Goal: Information Seeking & Learning: Learn about a topic

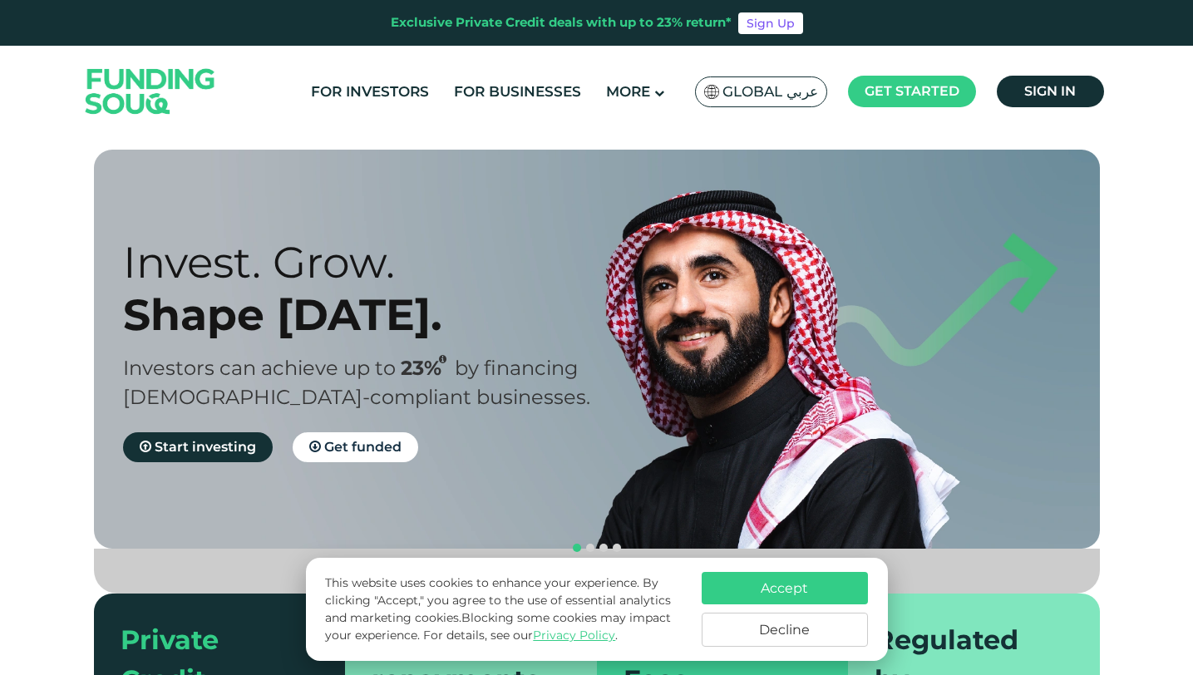
click at [728, 632] on button "Decline" at bounding box center [785, 630] width 166 height 34
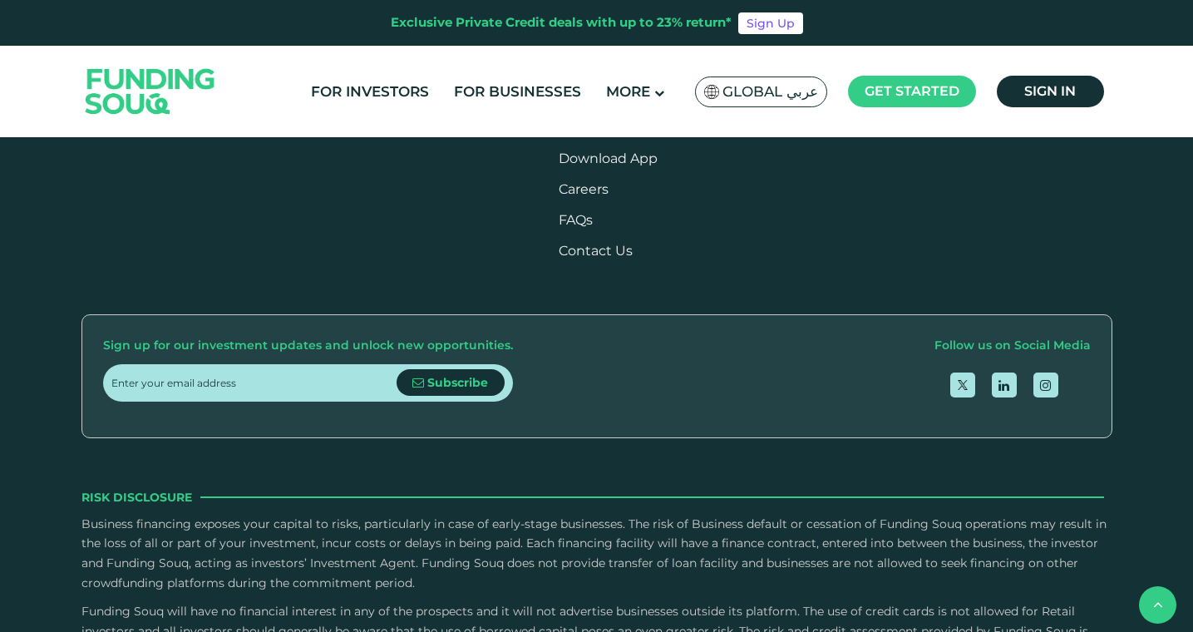
scroll to position [2006, 0]
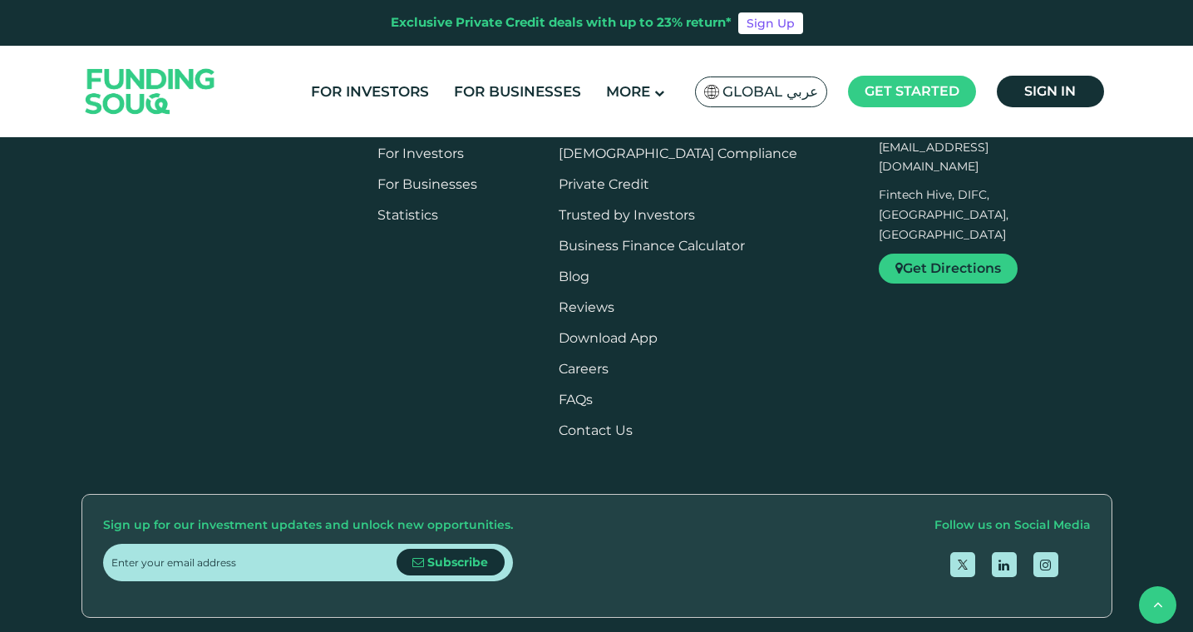
drag, startPoint x: 867, startPoint y: 206, endPoint x: 1077, endPoint y: 210, distance: 209.6
drag, startPoint x: 869, startPoint y: 210, endPoint x: 1099, endPoint y: 211, distance: 230.3
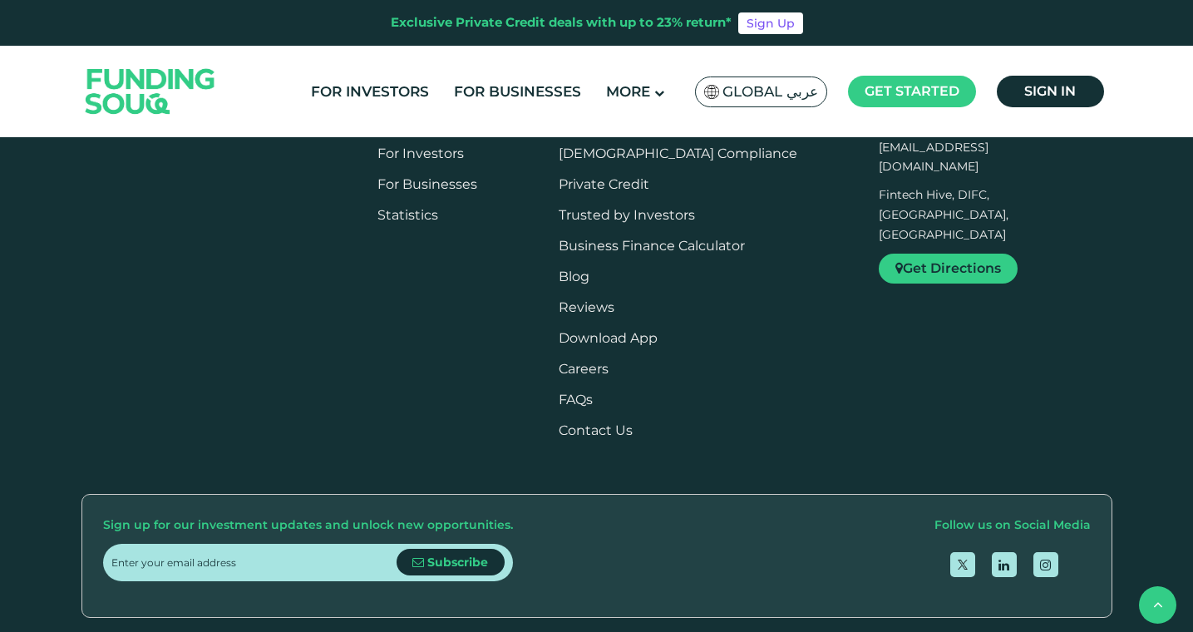
click at [658, 22] on div "Exclusive Private Credit deals with up to 23% return*" at bounding box center [561, 22] width 341 height 19
click at [435, 124] on div "For Investors For Businesses More About Us Global عربي" at bounding box center [596, 91] width 1031 height 91
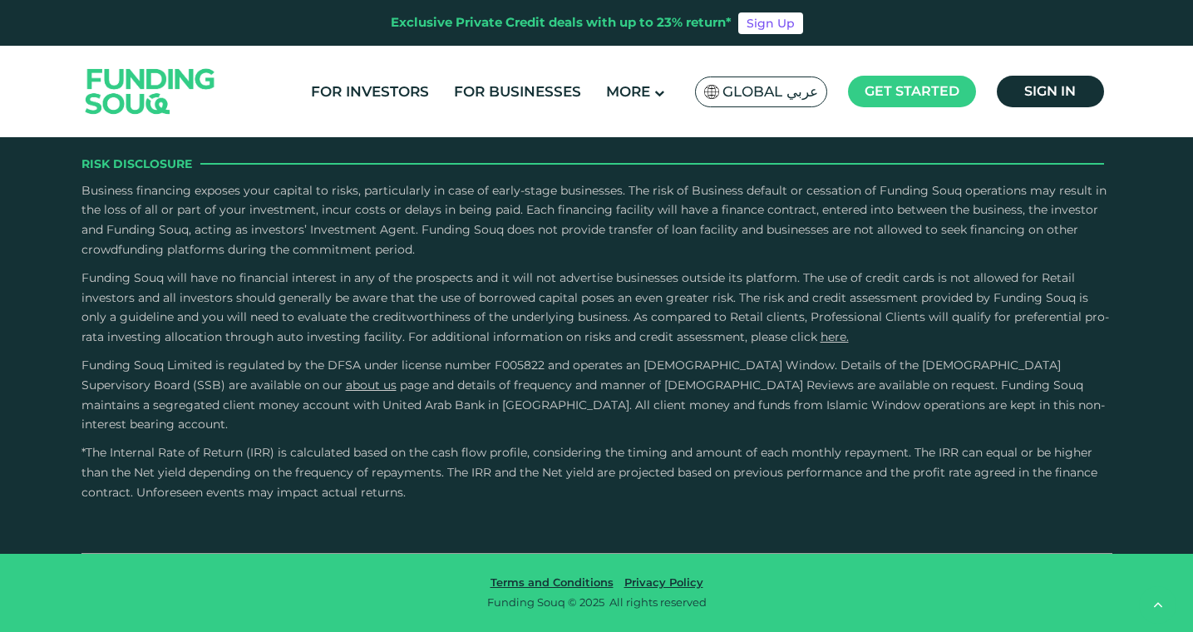
scroll to position [2902, 0]
type tc-range-slider "4"
type tc-range-slider "100000"
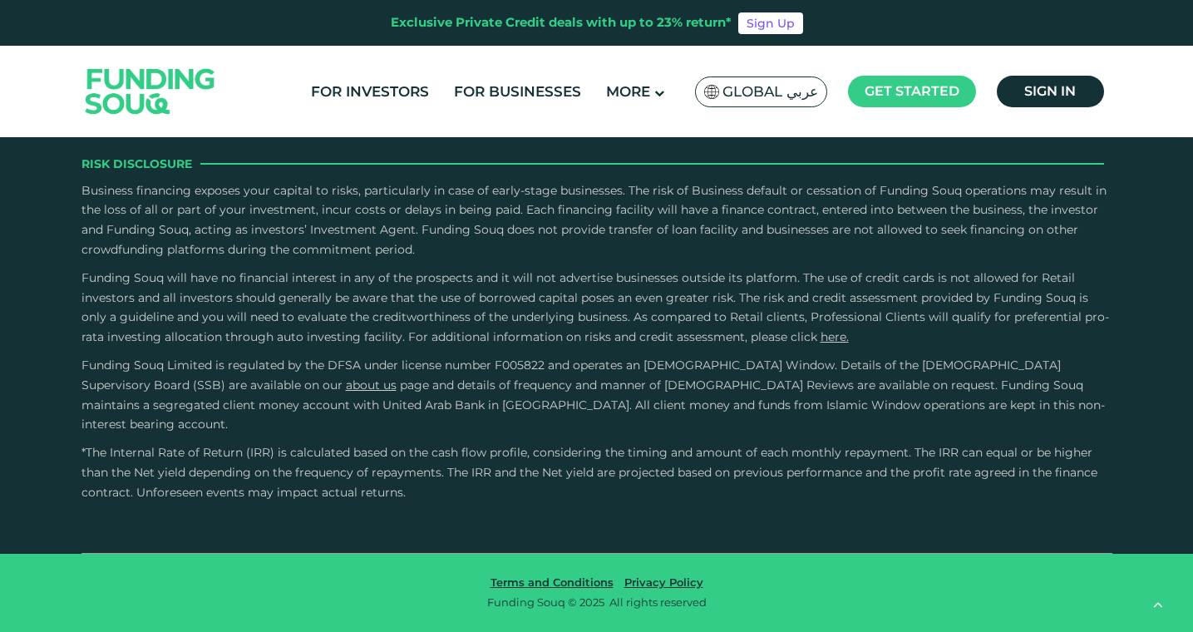
type tc-range-slider "1"
drag, startPoint x: 635, startPoint y: 291, endPoint x: 470, endPoint y: 296, distance: 165.5
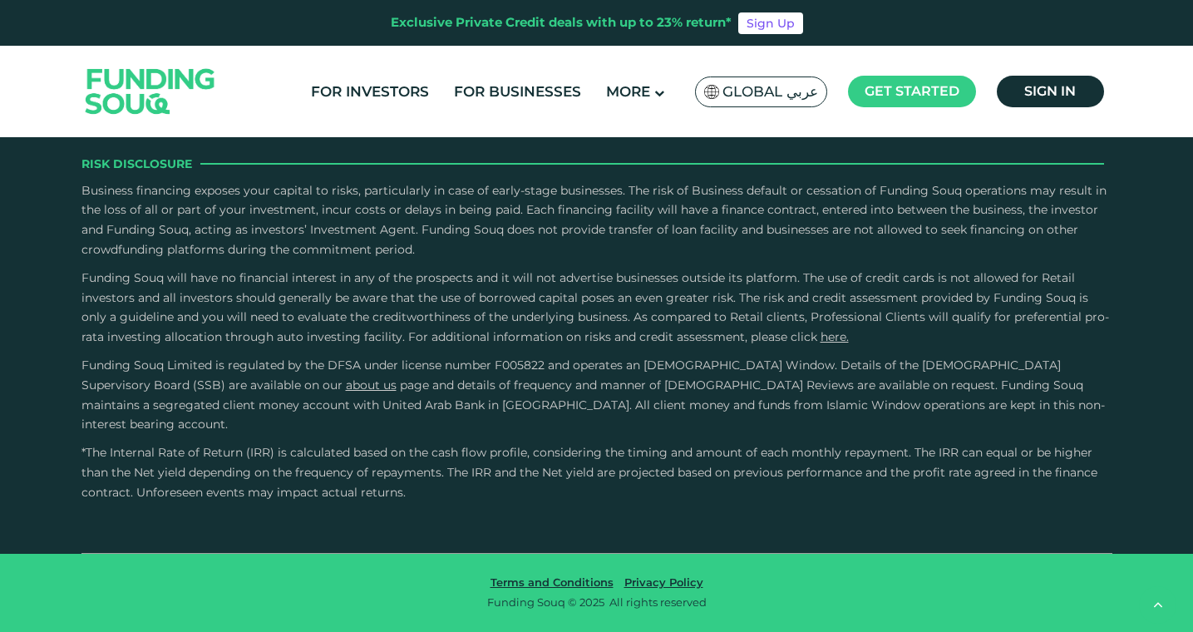
radio input "true"
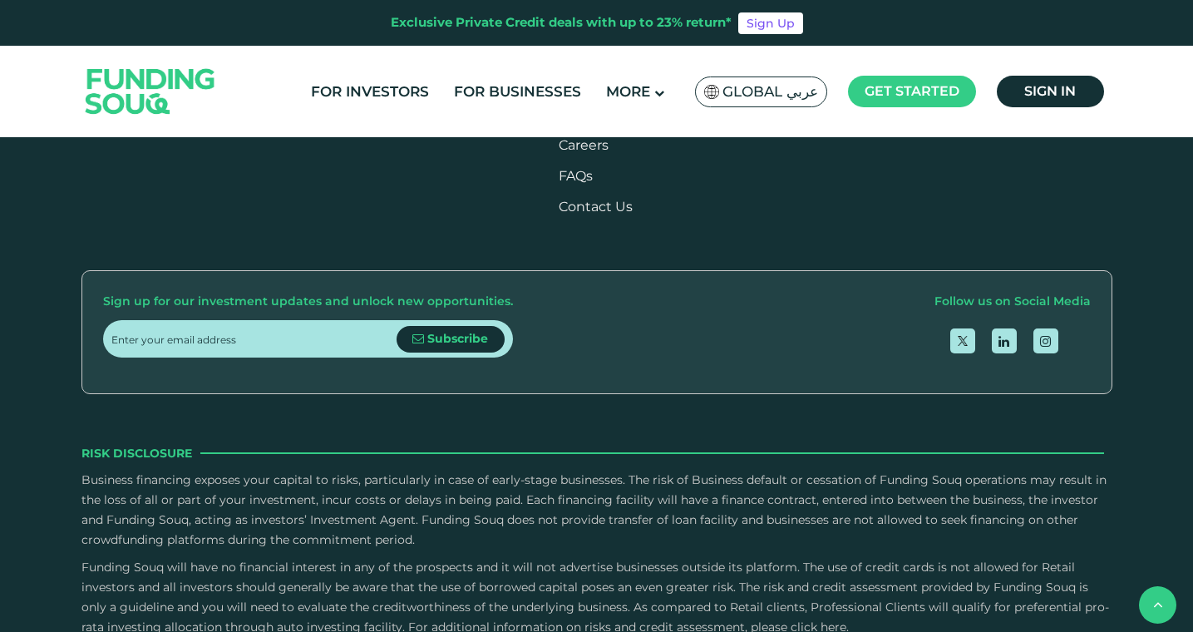
scroll to position [1255, 0]
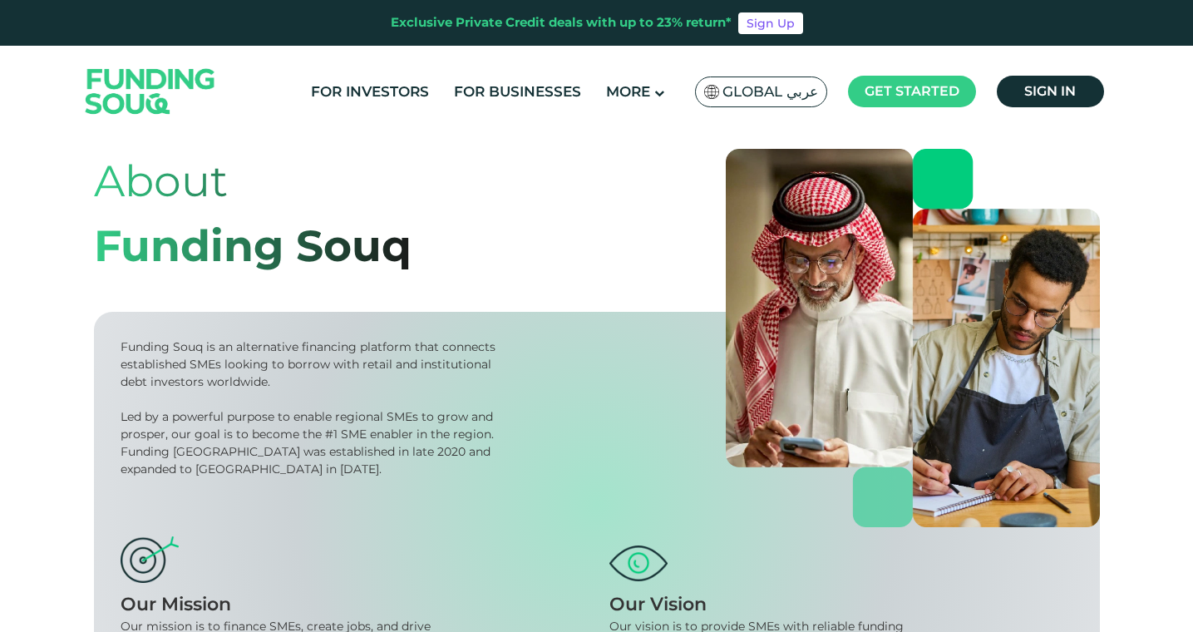
scroll to position [67, 0]
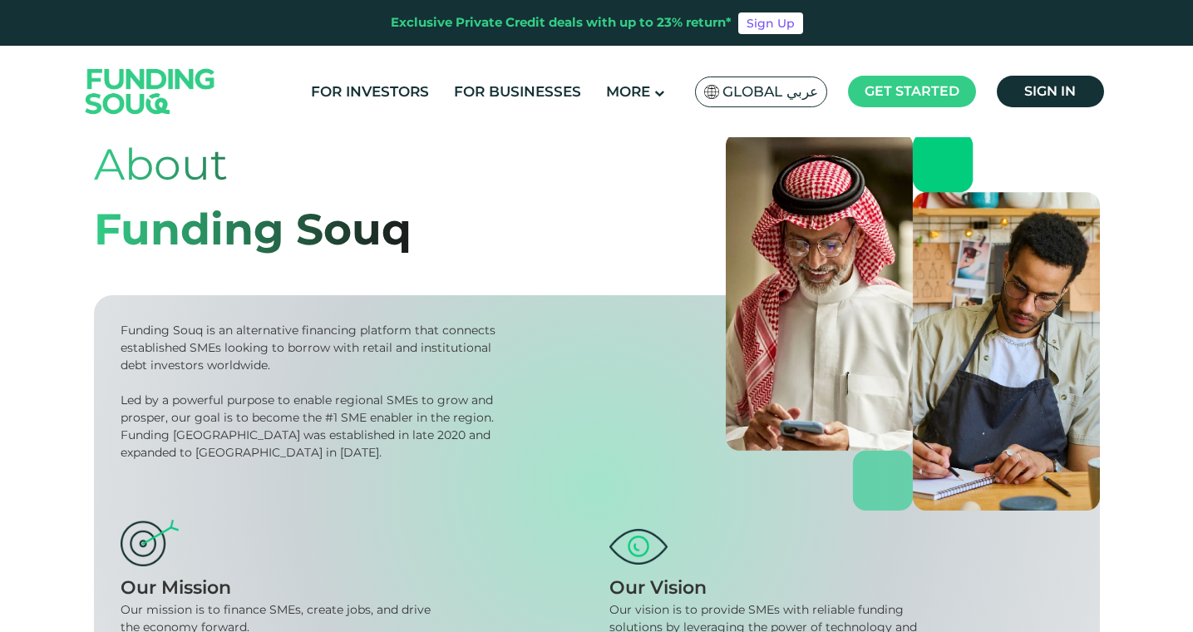
click at [256, 421] on div "Led by a powerful purpose to enable regional SMEs to grow and prosper, our goal…" at bounding box center [311, 427] width 381 height 70
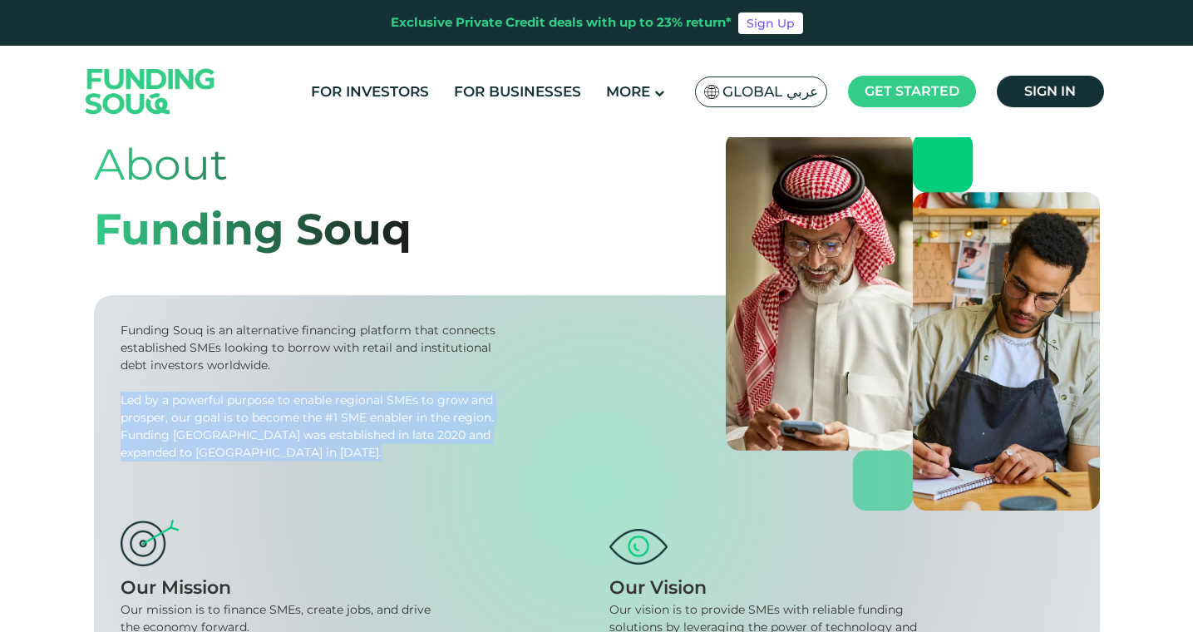
click at [256, 421] on div "Led by a powerful purpose to enable regional SMEs to grow and prosper, our goal…" at bounding box center [311, 427] width 381 height 70
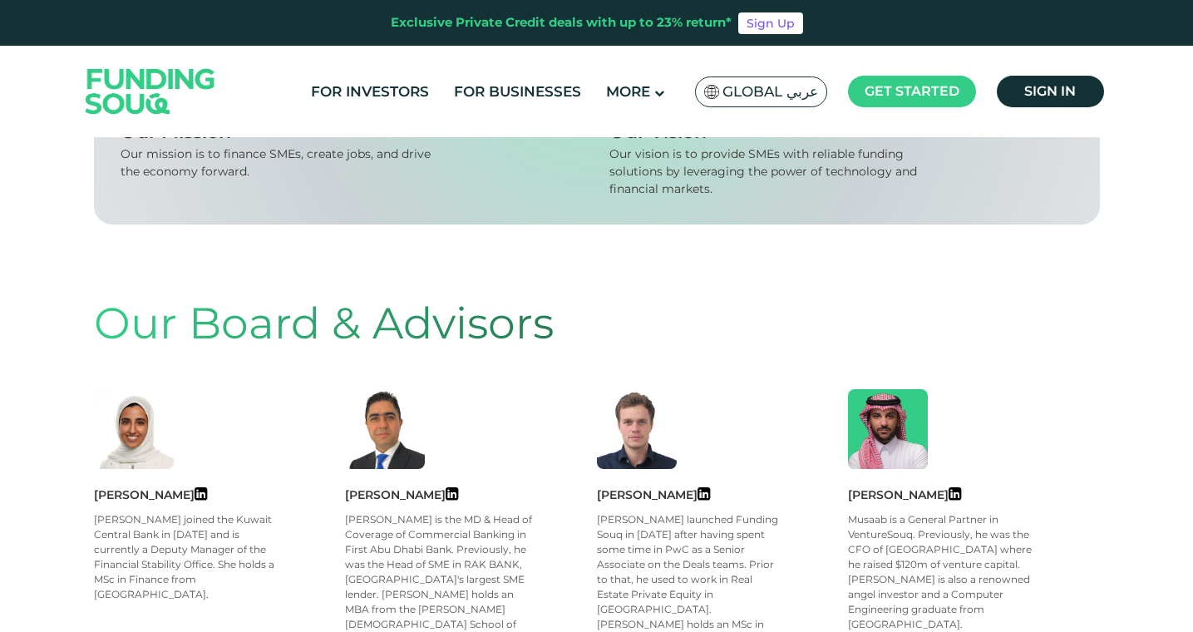
scroll to position [0, 0]
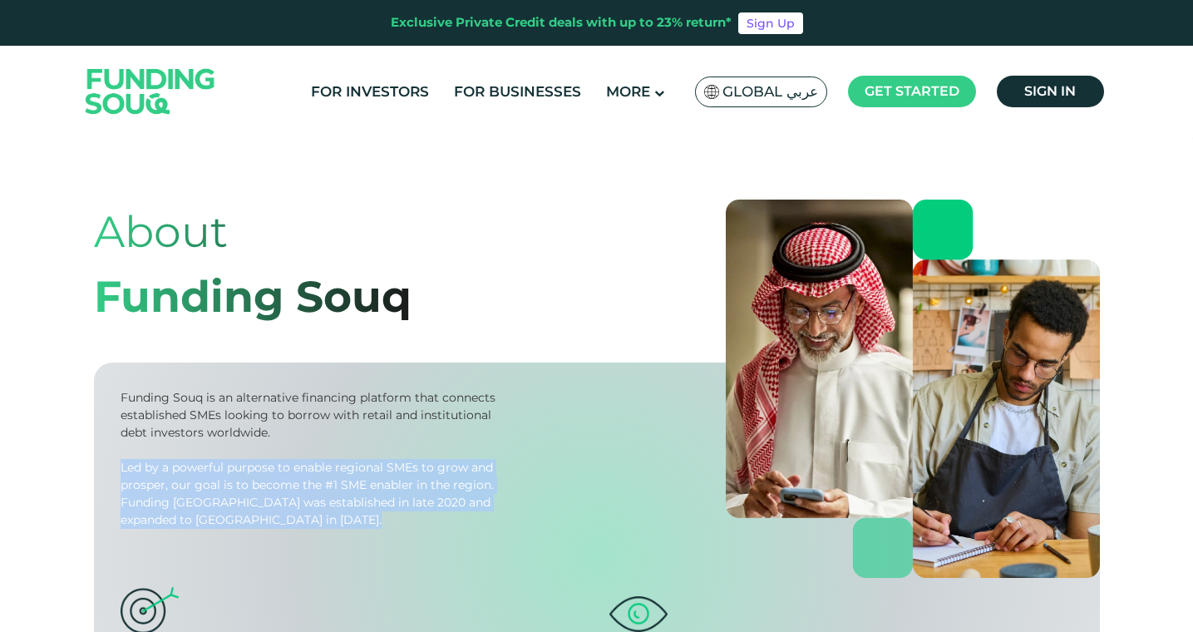
click at [150, 88] on img at bounding box center [150, 91] width 163 height 84
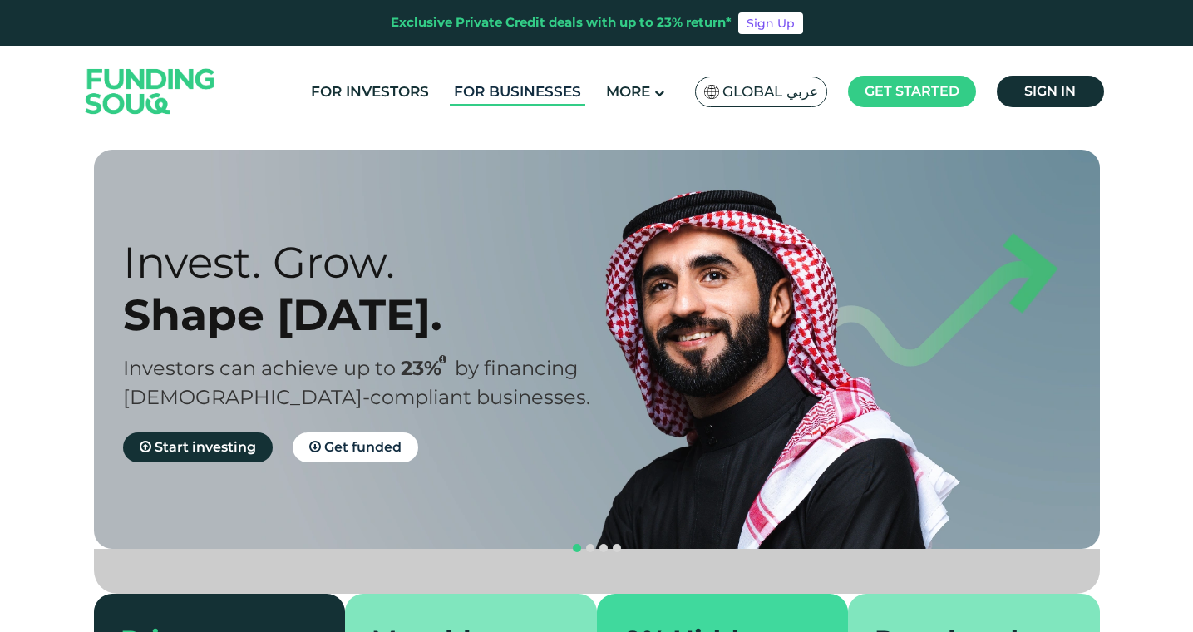
click at [552, 91] on link "For Businesses" at bounding box center [518, 91] width 136 height 27
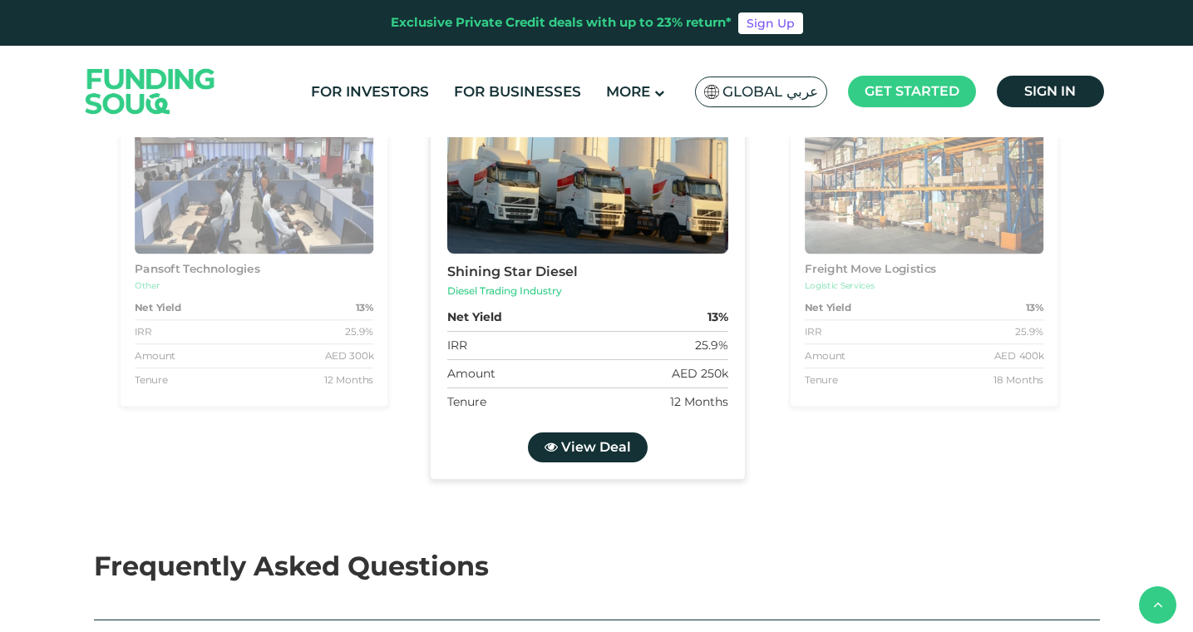
scroll to position [1890, 0]
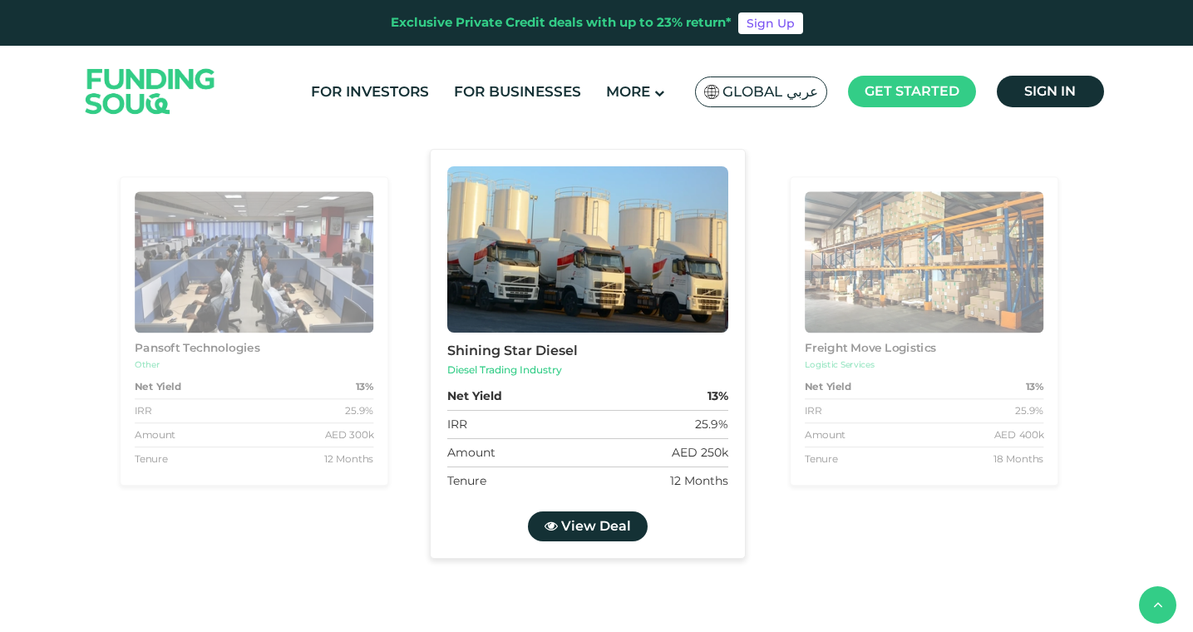
drag, startPoint x: 363, startPoint y: 304, endPoint x: 509, endPoint y: 323, distance: 146.7
drag, startPoint x: 161, startPoint y: 307, endPoint x: 261, endPoint y: 351, distance: 109.1
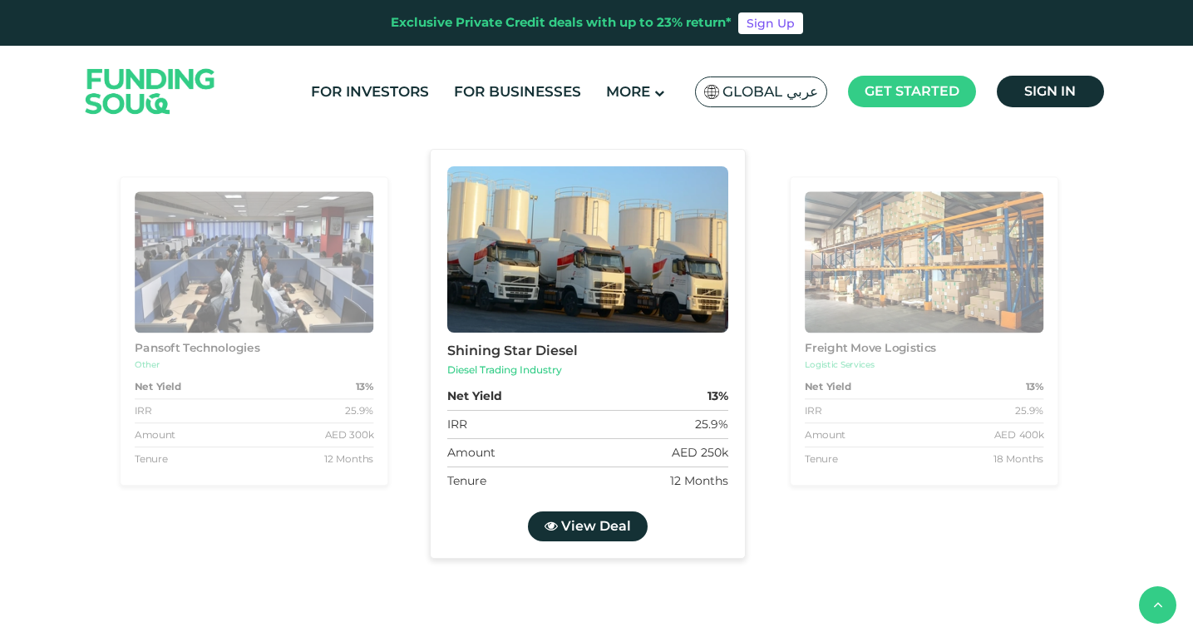
drag, startPoint x: 652, startPoint y: 308, endPoint x: 777, endPoint y: 326, distance: 126.1
drag, startPoint x: 900, startPoint y: 303, endPoint x: 963, endPoint y: 339, distance: 72.6
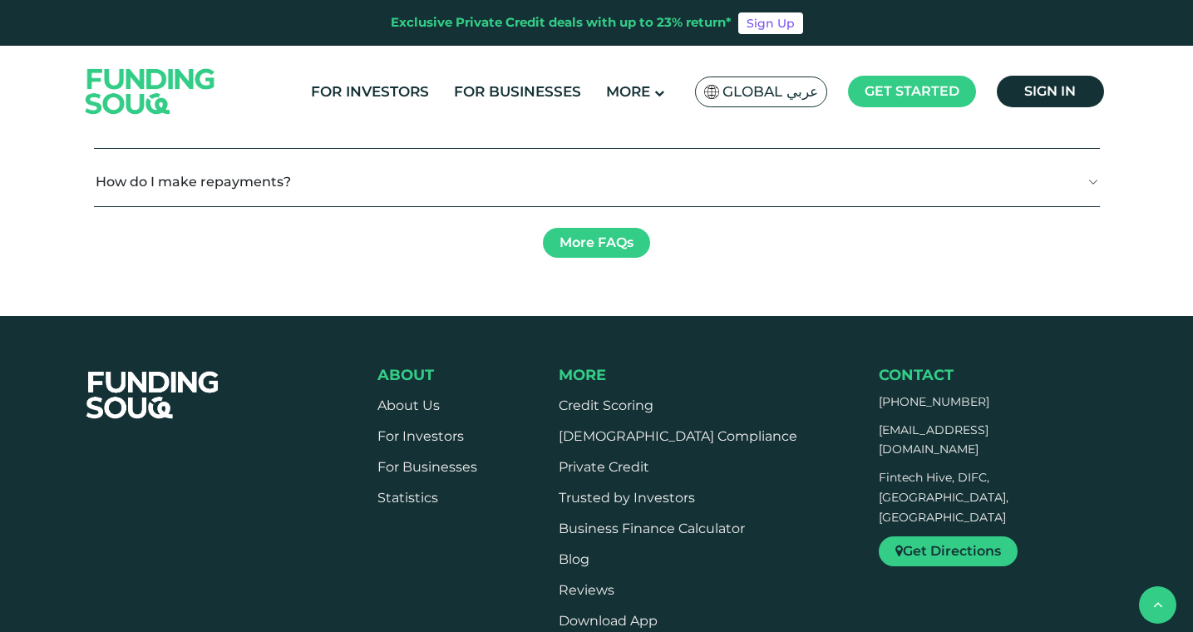
scroll to position [2692, 0]
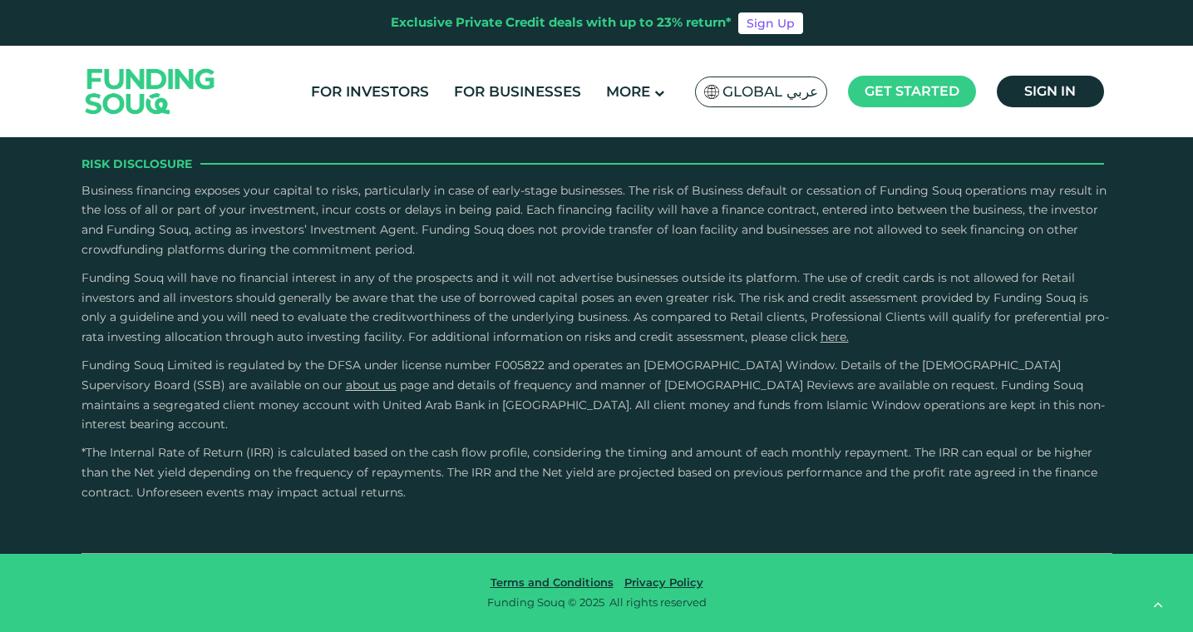
scroll to position [3663, 0]
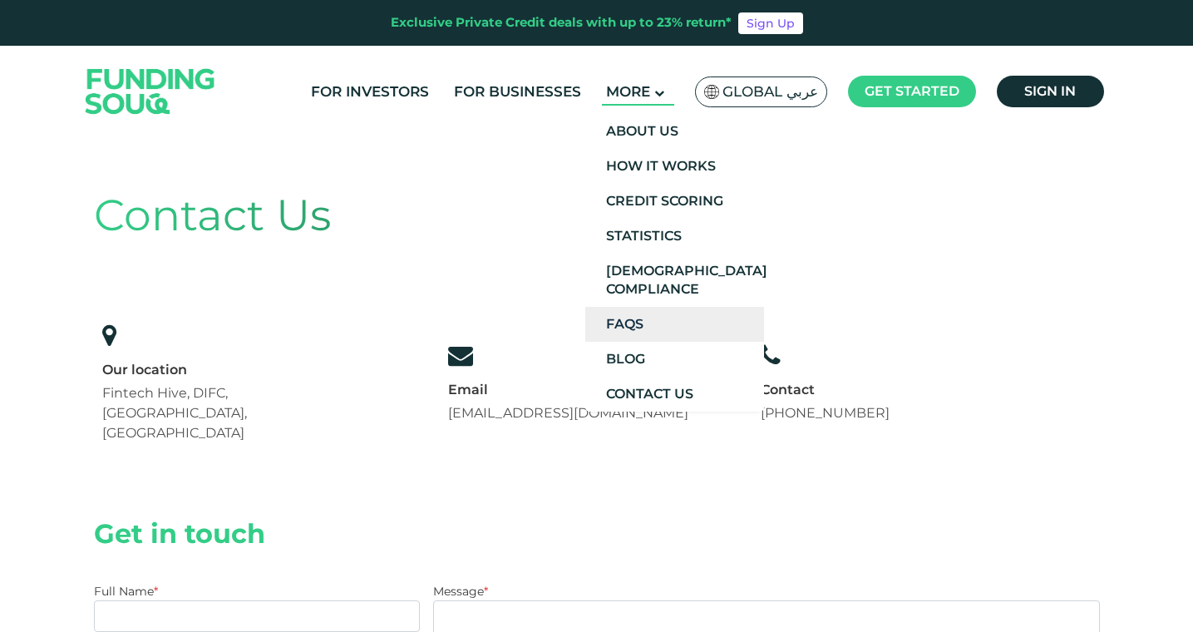
click at [645, 328] on link "FAQs" at bounding box center [674, 324] width 179 height 35
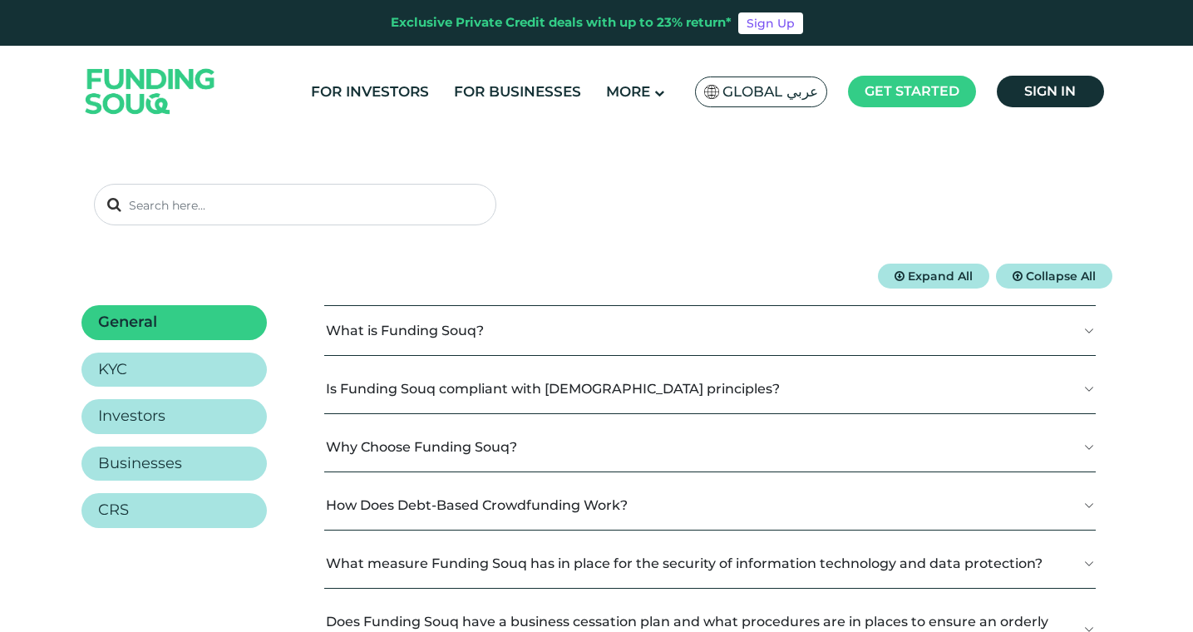
click at [645, 328] on button "What is Funding Souq?" at bounding box center [710, 330] width 772 height 49
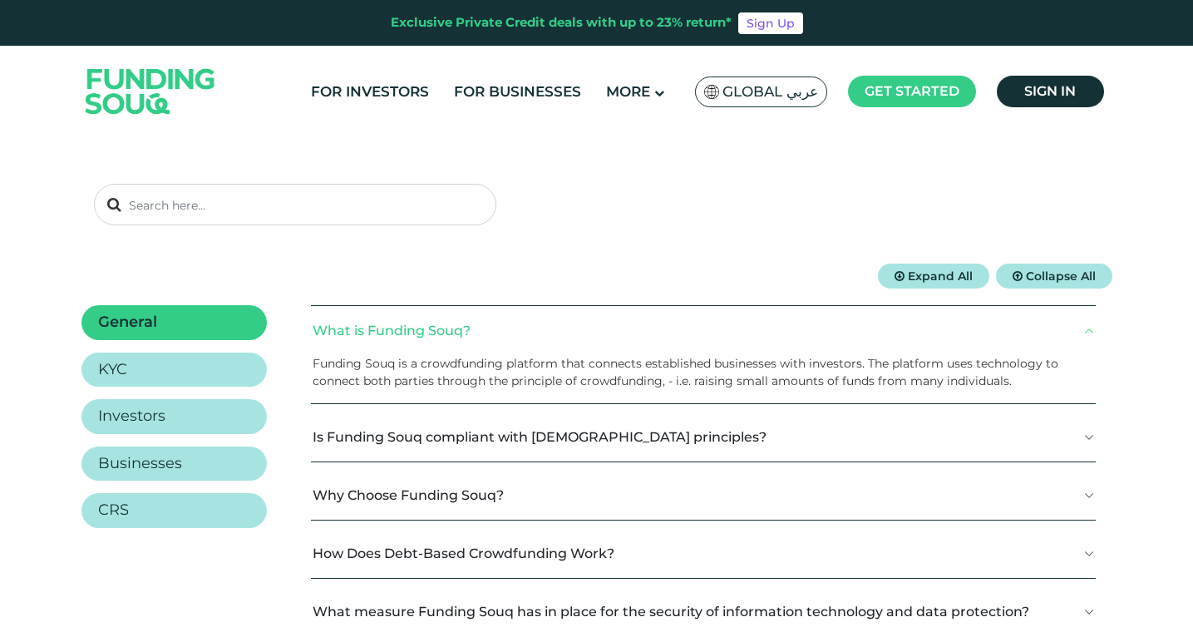
click at [634, 368] on p "Funding Souq is a crowdfunding platform that connects established businesses wi…" at bounding box center [698, 372] width 770 height 35
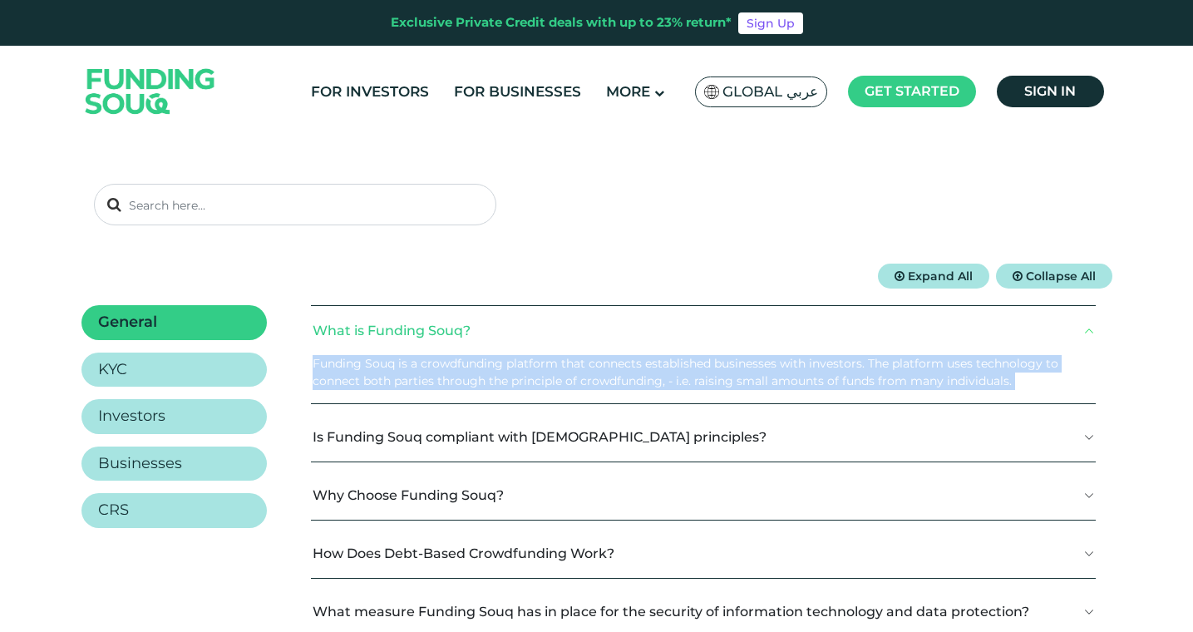
click at [634, 368] on p "Funding Souq is a crowdfunding platform that connects established businesses wi…" at bounding box center [698, 372] width 770 height 35
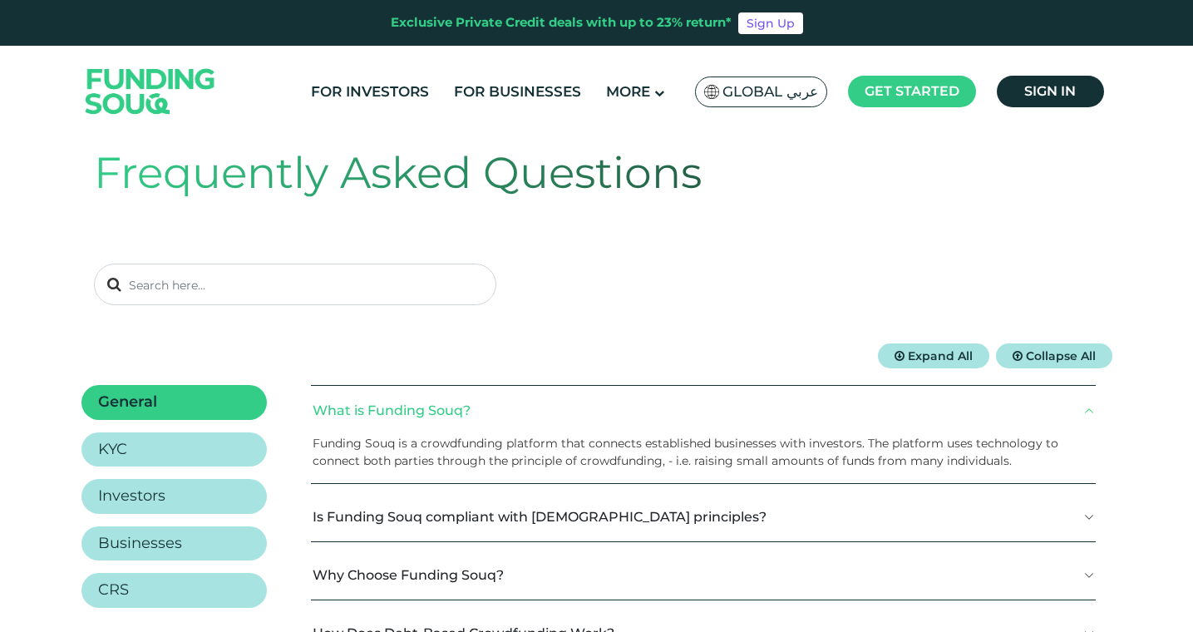
scroll to position [116, 0]
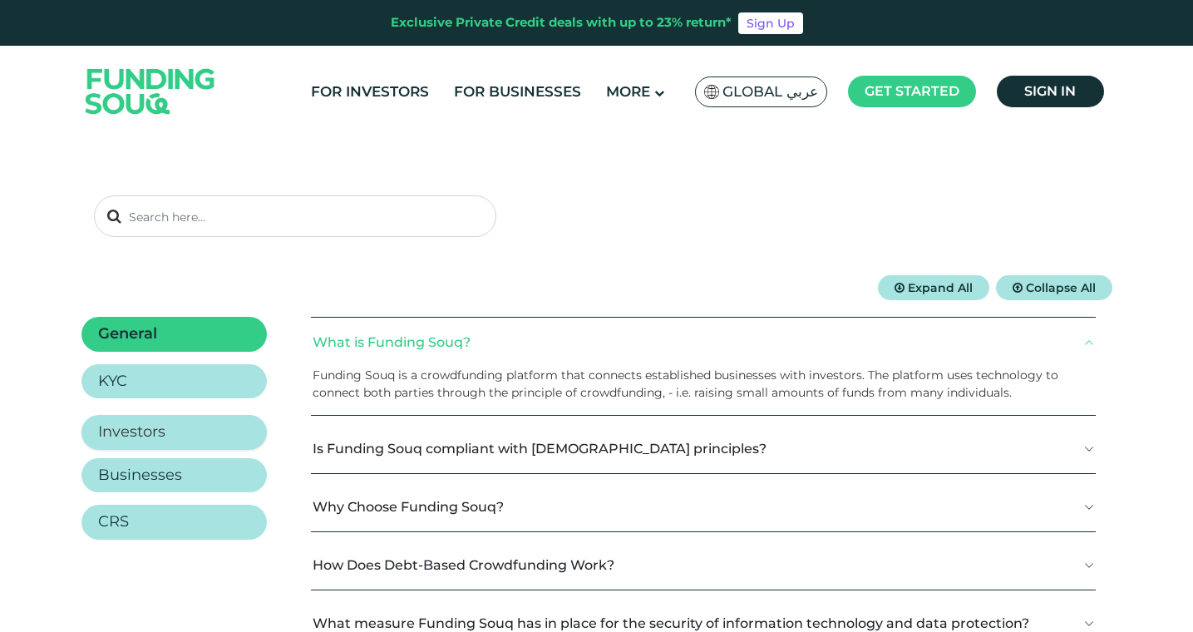
click at [232, 433] on link "Investors" at bounding box center [173, 432] width 185 height 35
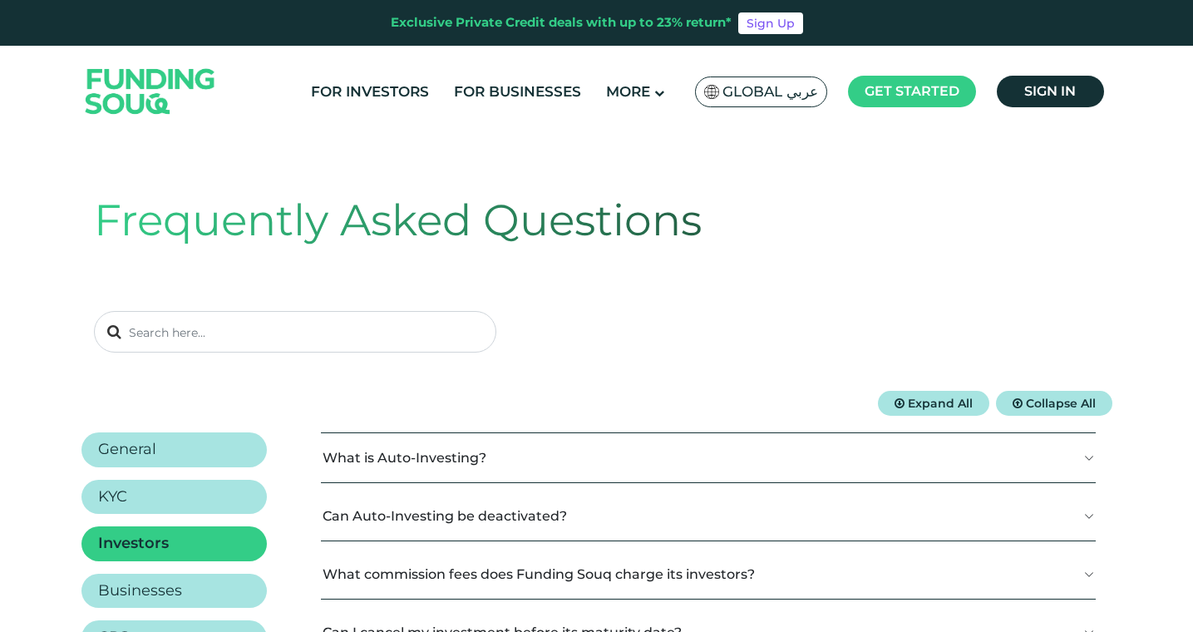
click at [544, 509] on button "Can Auto-Investing be deactivated?" at bounding box center [708, 515] width 774 height 49
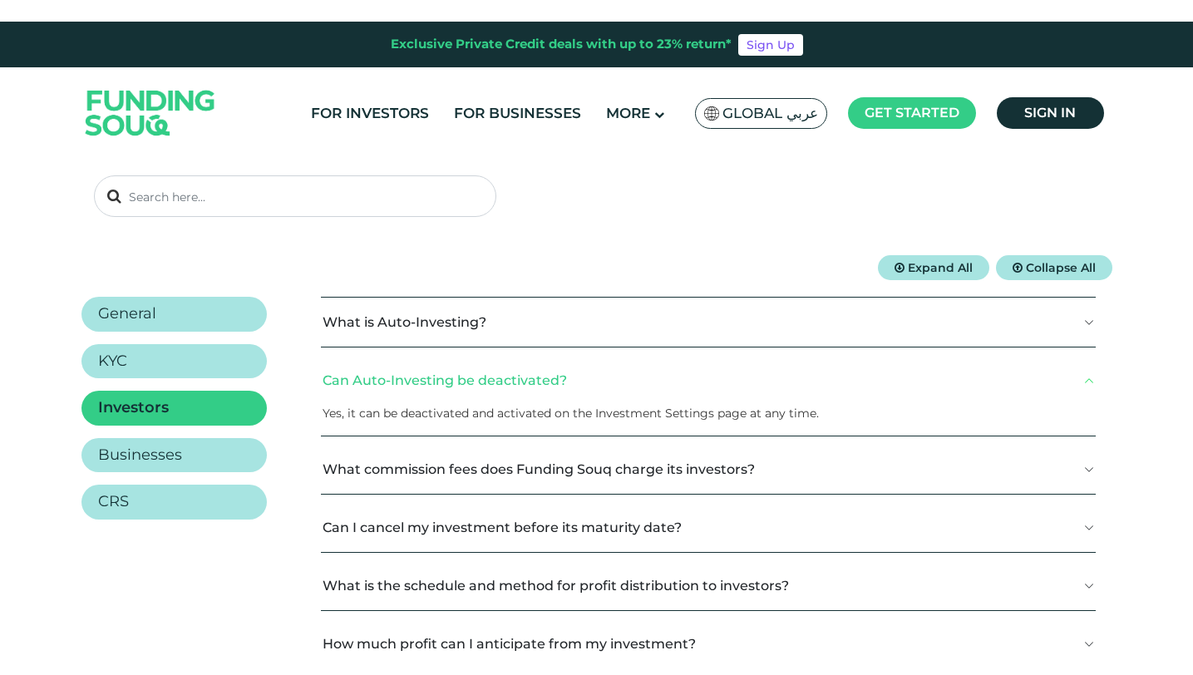
scroll to position [159, 0]
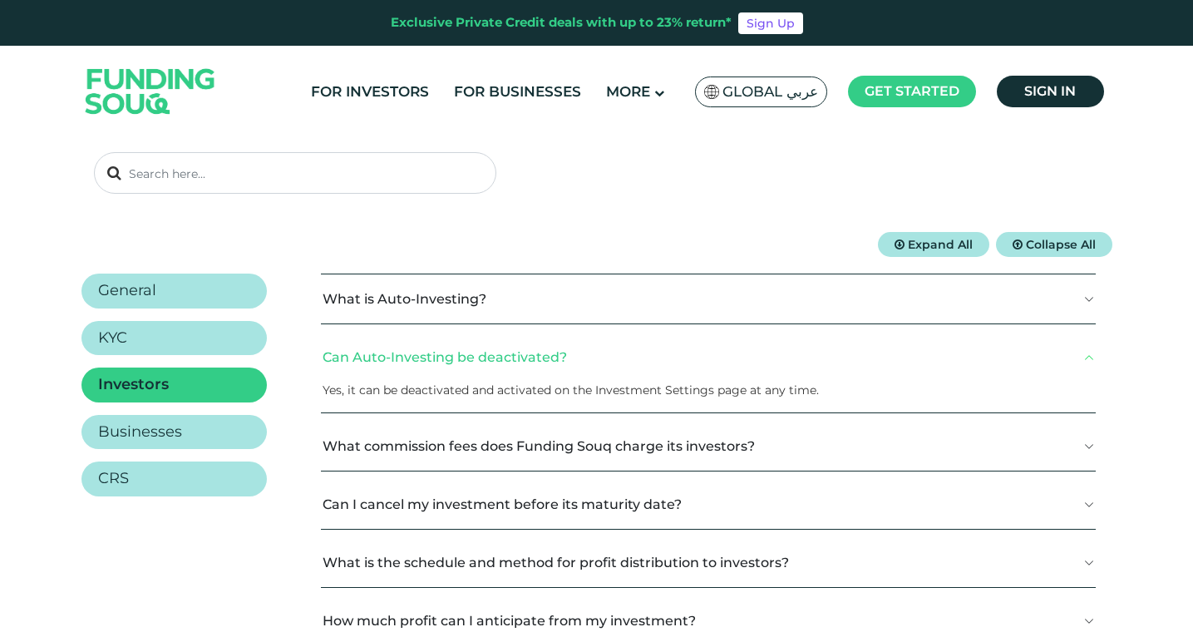
click at [491, 296] on button "What is Auto-Investing?" at bounding box center [708, 298] width 774 height 49
